Goal: Task Accomplishment & Management: Manage account settings

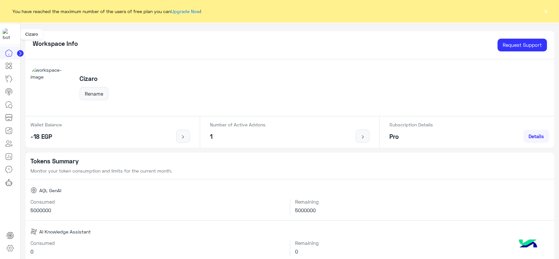
click at [11, 33] on img at bounding box center [9, 34] width 12 height 12
click at [546, 9] on button "×" at bounding box center [545, 11] width 7 height 7
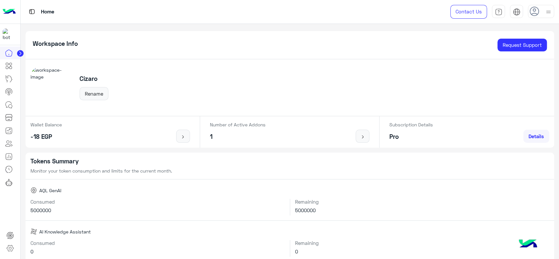
click at [10, 9] on img at bounding box center [9, 12] width 13 height 14
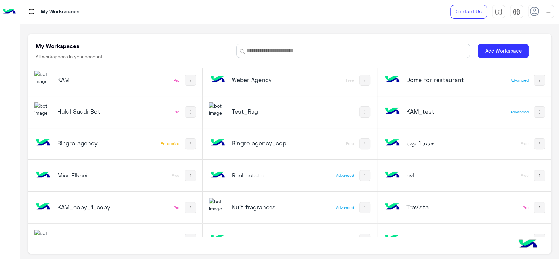
scroll to position [131, 0]
click at [141, 108] on div "Hulul Saudi Bot Pro" at bounding box center [115, 112] width 174 height 31
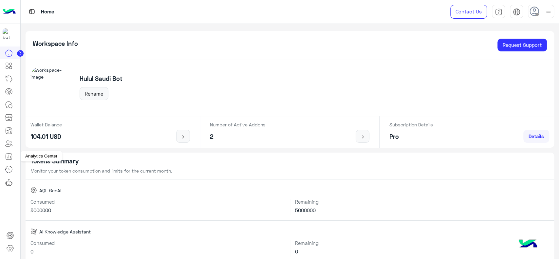
click at [9, 158] on icon at bounding box center [9, 157] width 8 height 8
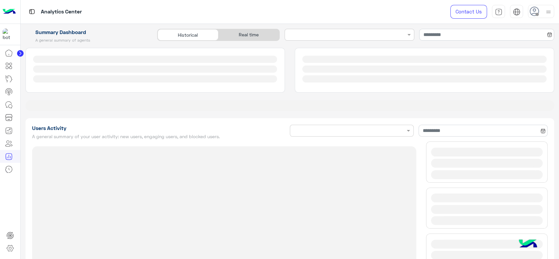
type input "**********"
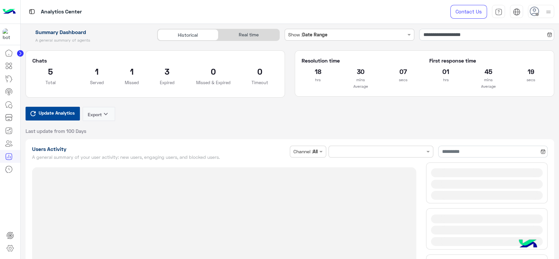
type input "**********"
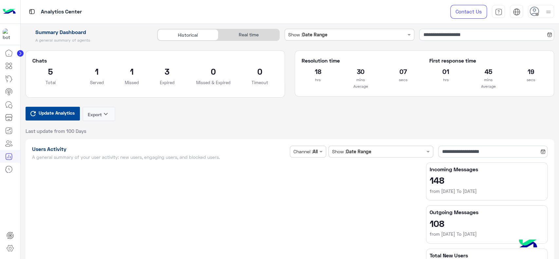
type input "**********"
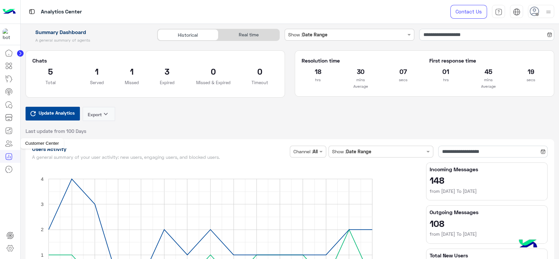
type input "**********"
click at [14, 144] on link at bounding box center [9, 143] width 18 height 13
type input "**********"
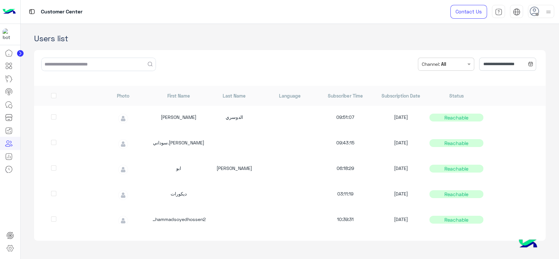
click at [401, 49] on div "**********" at bounding box center [289, 145] width 511 height 200
click at [84, 135] on div "[PERSON_NAME].سوداني 09:43:15 [DATE] Reachable" at bounding box center [289, 144] width 511 height 26
click at [1, 178] on div at bounding box center [10, 152] width 20 height 213
click at [14, 247] on link at bounding box center [10, 248] width 18 height 13
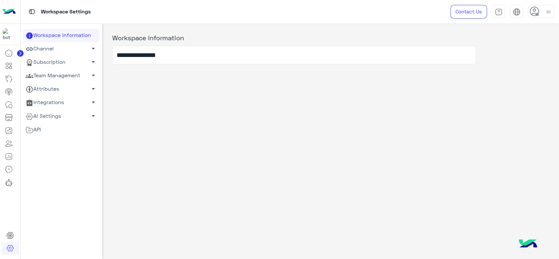
click at [83, 76] on link "Team Management arrow_drop_down" at bounding box center [61, 75] width 77 height 13
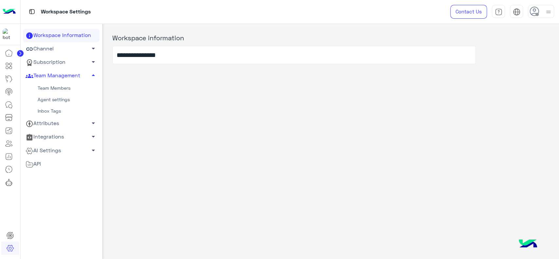
click at [66, 89] on link "Team Members" at bounding box center [61, 87] width 77 height 11
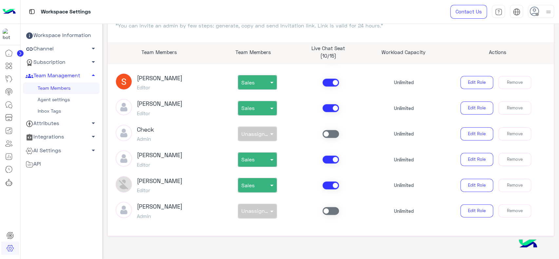
scroll to position [54, 0]
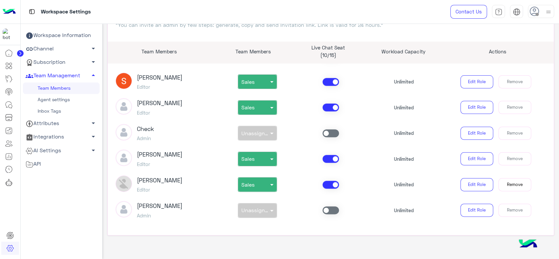
click at [501, 185] on button "Remove" at bounding box center [514, 184] width 33 height 13
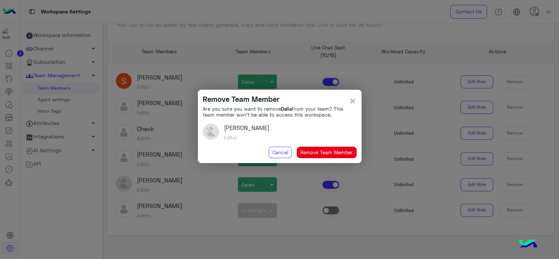
click at [345, 153] on button "Remove Team Member" at bounding box center [327, 153] width 60 height 12
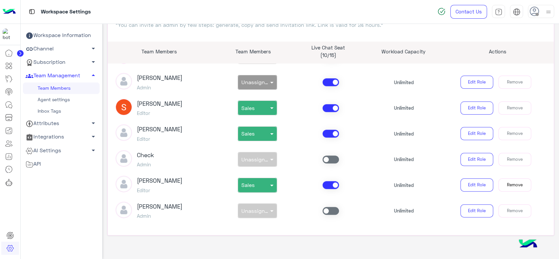
click at [506, 187] on button "Remove" at bounding box center [514, 184] width 33 height 13
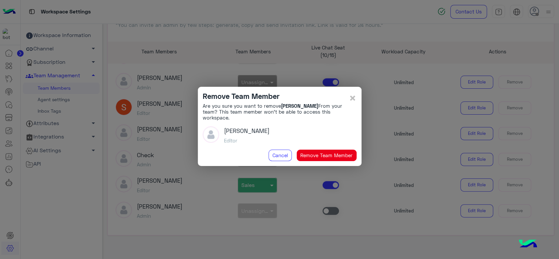
click at [340, 152] on button "Remove Team Member" at bounding box center [327, 156] width 60 height 12
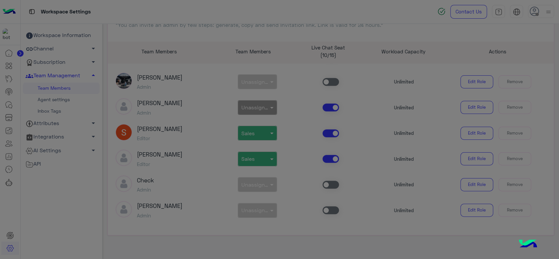
scroll to position [435, 0]
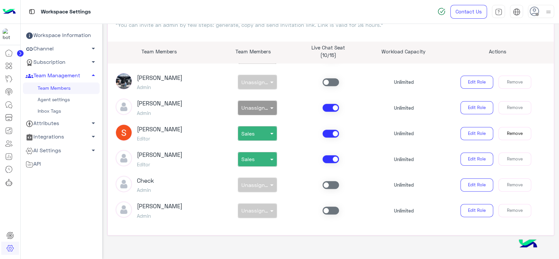
click at [507, 136] on button "Remove" at bounding box center [514, 133] width 33 height 13
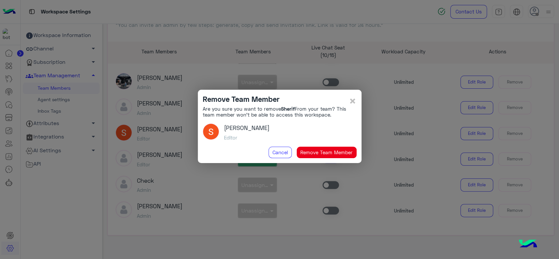
click at [314, 148] on button "Remove Team Member" at bounding box center [327, 153] width 60 height 12
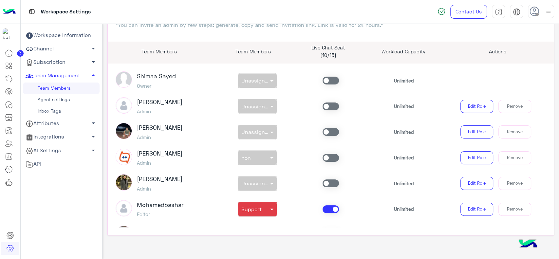
scroll to position [0, 0]
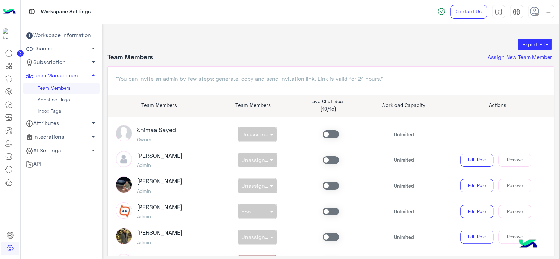
click at [487, 57] on span "Assign New Team Member" at bounding box center [519, 57] width 64 height 6
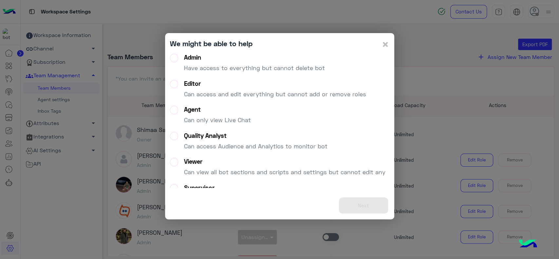
click at [293, 68] on p "Have access to everything but cannot delete bot" at bounding box center [254, 67] width 141 height 9
click at [356, 208] on button "Next" at bounding box center [363, 205] width 49 height 16
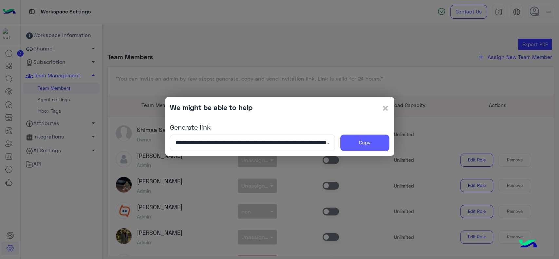
click at [356, 138] on button "Copy" at bounding box center [364, 143] width 49 height 16
click at [384, 112] on span "×" at bounding box center [385, 107] width 8 height 15
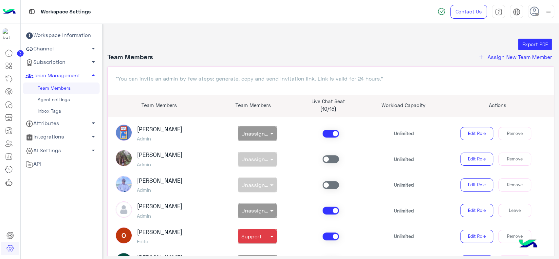
click at [243, 184] on div "non × Unassigned team" at bounding box center [257, 184] width 73 height 15
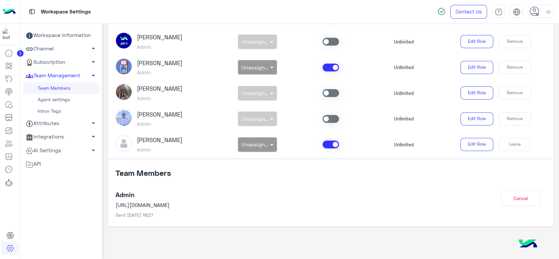
scroll to position [226, 0]
click at [14, 11] on img at bounding box center [9, 12] width 13 height 14
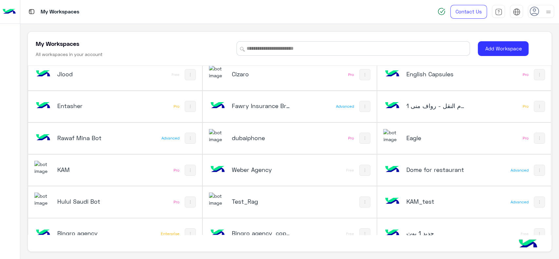
scroll to position [39, 0]
click at [89, 200] on h5 "Hulul Saudi Bot" at bounding box center [86, 201] width 58 height 8
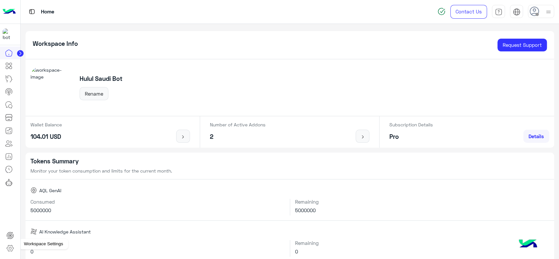
click at [10, 246] on icon at bounding box center [10, 248] width 8 height 8
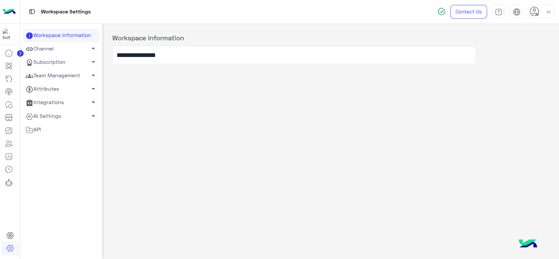
click at [83, 76] on link "Team Management arrow_drop_down" at bounding box center [61, 75] width 77 height 13
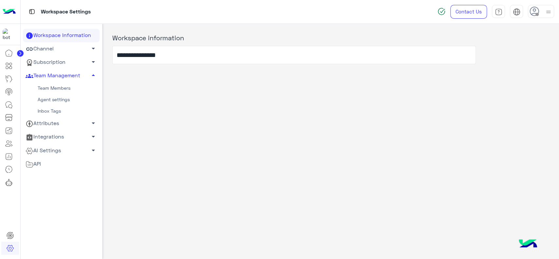
click at [73, 86] on link "Team Members" at bounding box center [61, 87] width 77 height 11
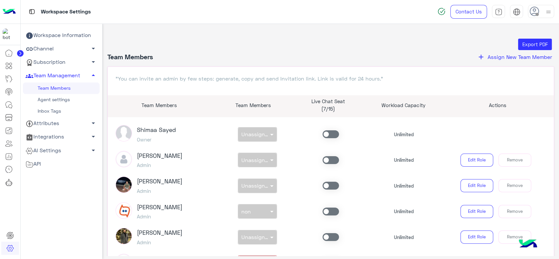
click at [488, 57] on span "Assign New Team Member" at bounding box center [519, 57] width 64 height 6
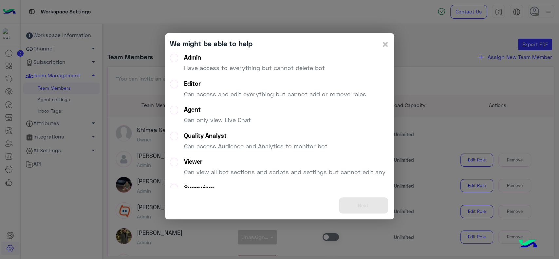
click at [303, 67] on p "Have access to everything but cannot delete bot" at bounding box center [254, 67] width 141 height 9
click at [362, 206] on button "Next" at bounding box center [363, 205] width 49 height 16
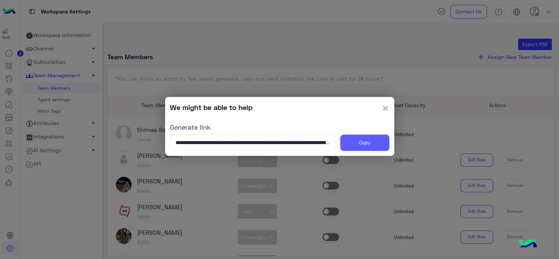
click at [356, 138] on button "Copy" at bounding box center [364, 143] width 49 height 16
click at [385, 106] on span "×" at bounding box center [385, 107] width 8 height 15
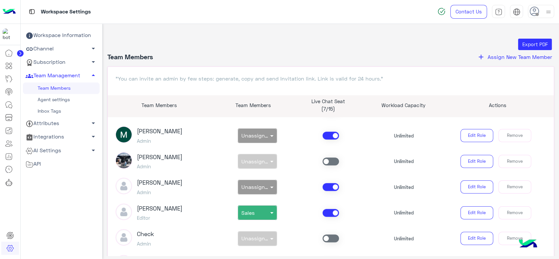
scroll to position [122, 0]
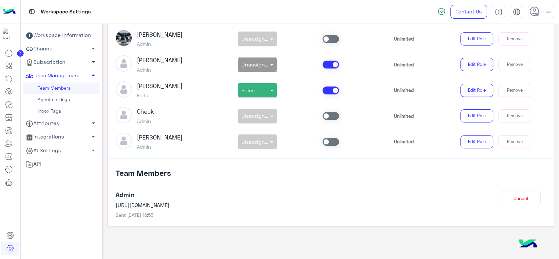
click at [74, 195] on ul "Workspace Information Channel arrow_drop_down Subscription arrow_drop_down Team…" at bounding box center [61, 114] width 77 height 171
click at [9, 11] on img at bounding box center [9, 12] width 13 height 14
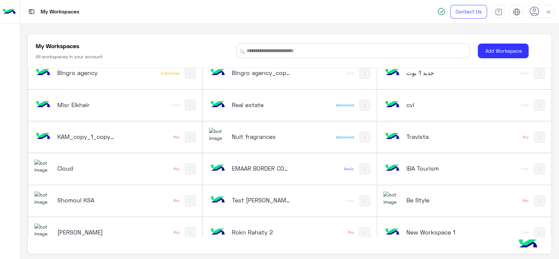
scroll to position [243, 0]
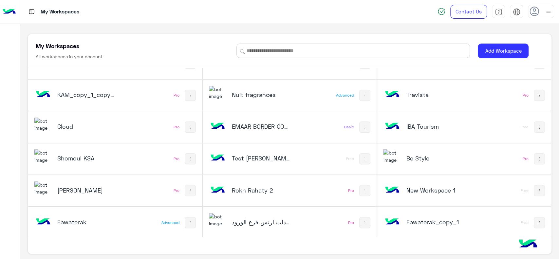
click at [83, 132] on div "Cloud" at bounding box center [82, 126] width 97 height 19
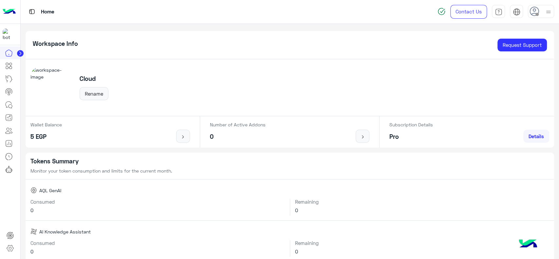
click at [70, 20] on div "Home" at bounding box center [200, 12] width 359 height 24
click at [11, 13] on img at bounding box center [9, 12] width 13 height 14
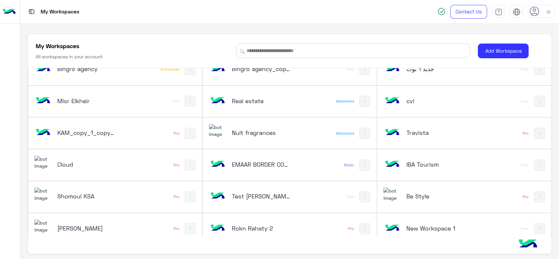
scroll to position [243, 0]
